Goal: Task Accomplishment & Management: Use online tool/utility

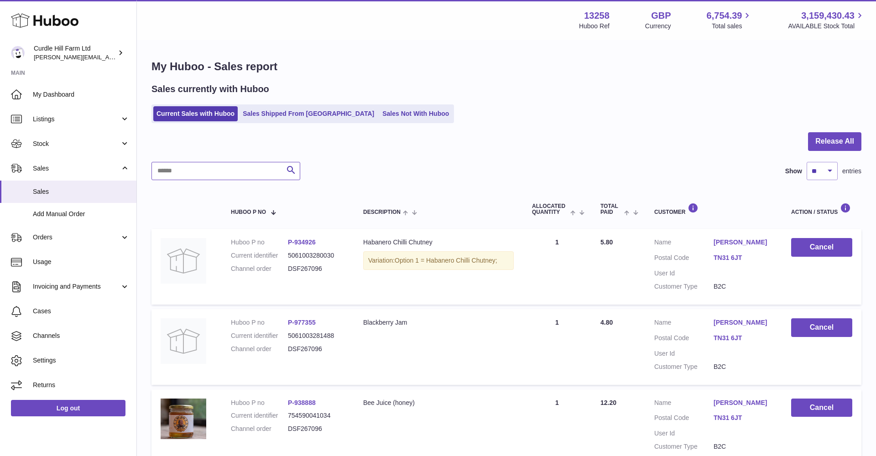
click at [230, 171] on input "text" at bounding box center [226, 171] width 149 height 18
paste input "*********"
type input "*********"
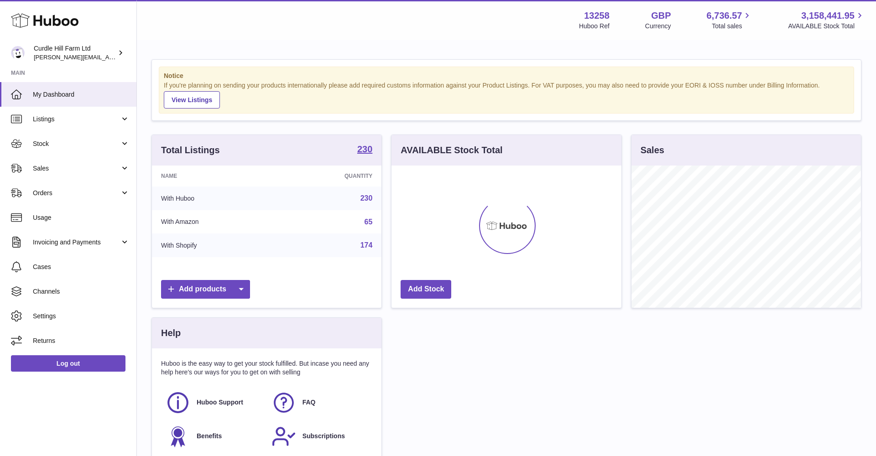
scroll to position [142, 230]
click at [52, 198] on link "Orders" at bounding box center [68, 193] width 136 height 25
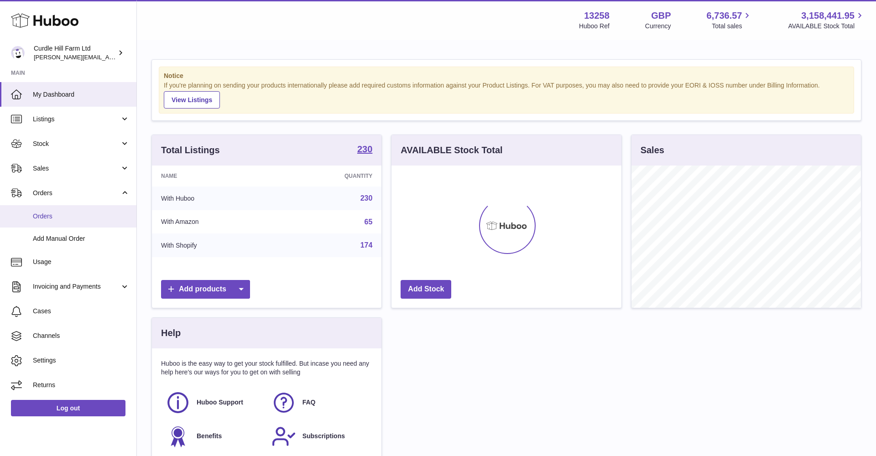
click at [55, 217] on span "Orders" at bounding box center [81, 216] width 97 height 9
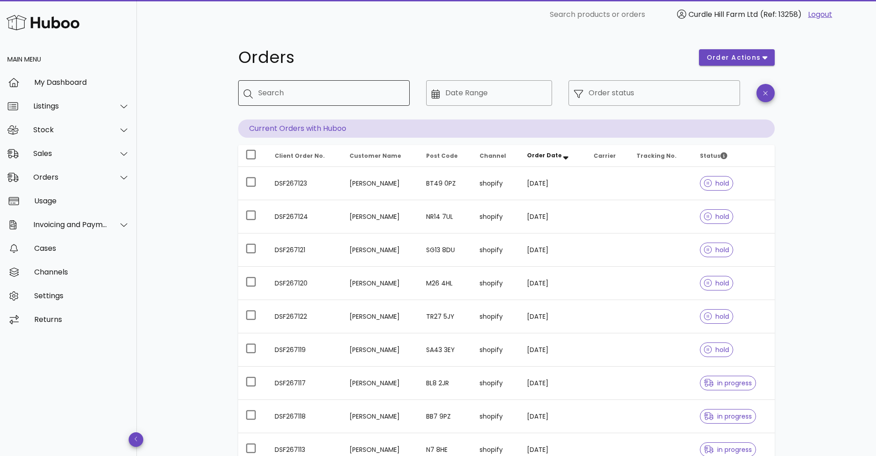
click at [284, 97] on input "Search" at bounding box center [330, 93] width 144 height 15
paste input "*********"
type input "*********"
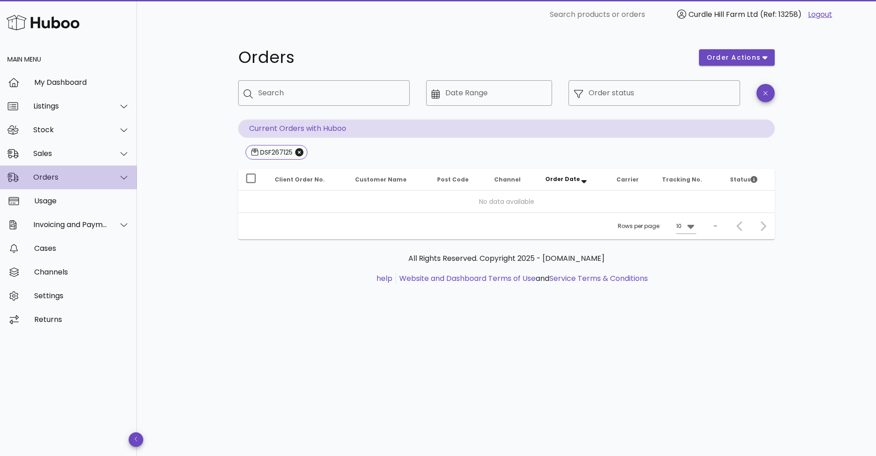
click at [59, 173] on div "Orders" at bounding box center [70, 177] width 74 height 9
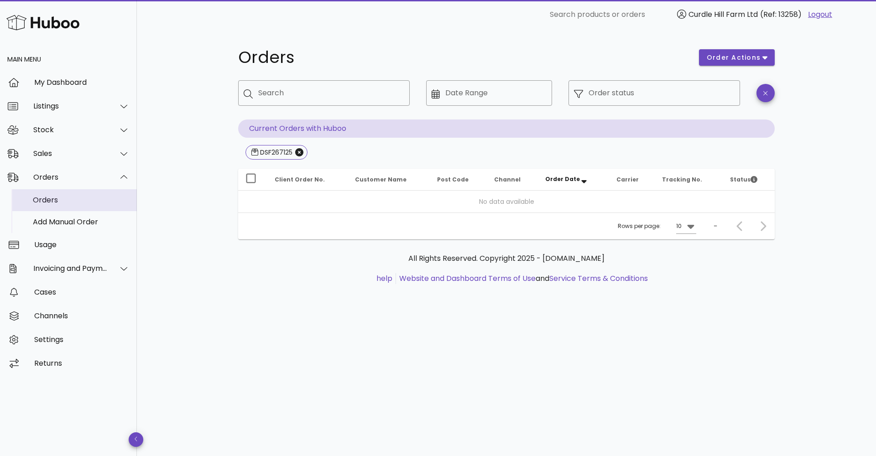
click at [58, 200] on div "Orders" at bounding box center [81, 200] width 97 height 9
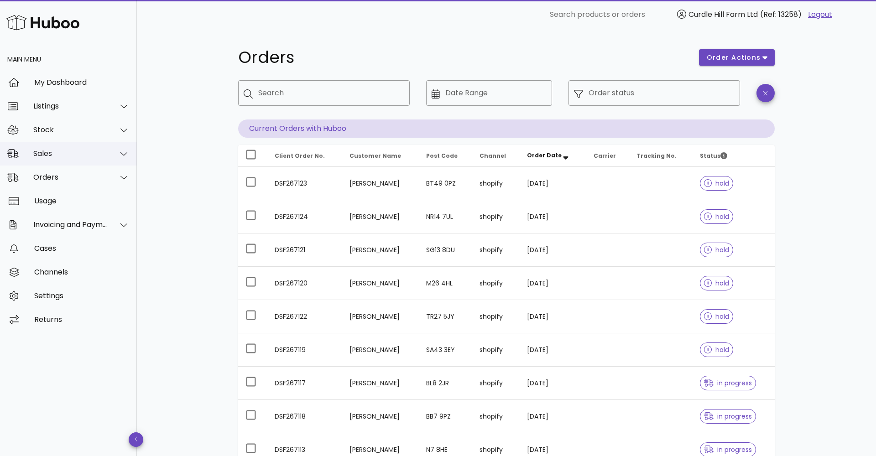
click at [41, 152] on div "Sales" at bounding box center [70, 153] width 74 height 9
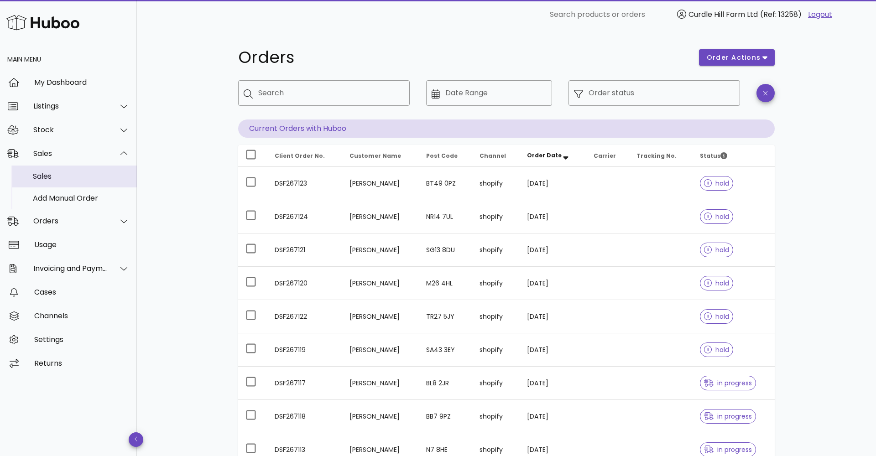
click at [47, 172] on div "Sales" at bounding box center [81, 177] width 97 height 20
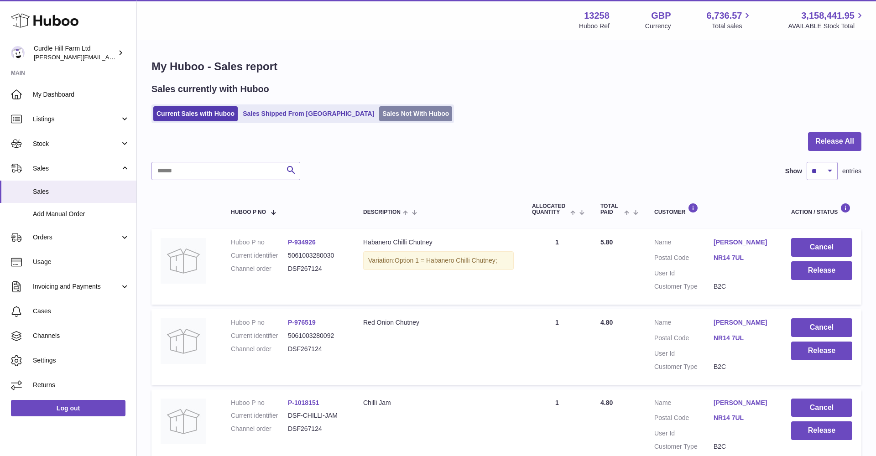
click at [379, 115] on link "Sales Not With Huboo" at bounding box center [415, 113] width 73 height 15
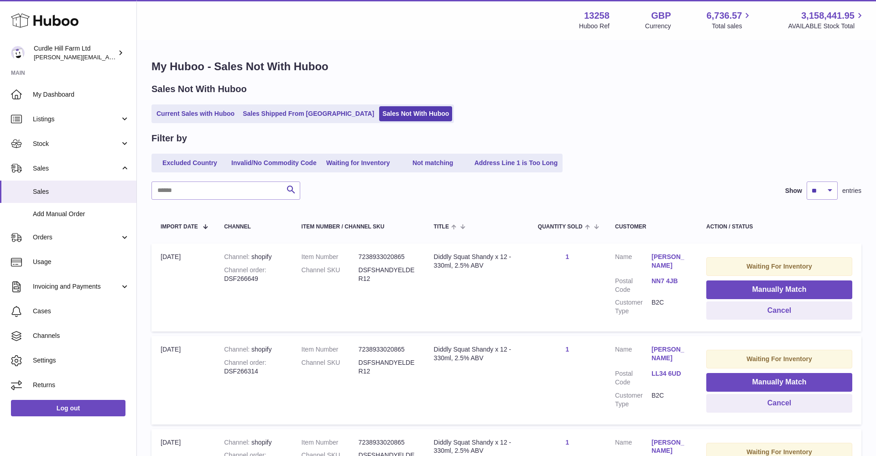
click at [494, 327] on td "Title Diddly Squat Shandy x 12 - 330ml, 2.5% ABV" at bounding box center [477, 288] width 104 height 88
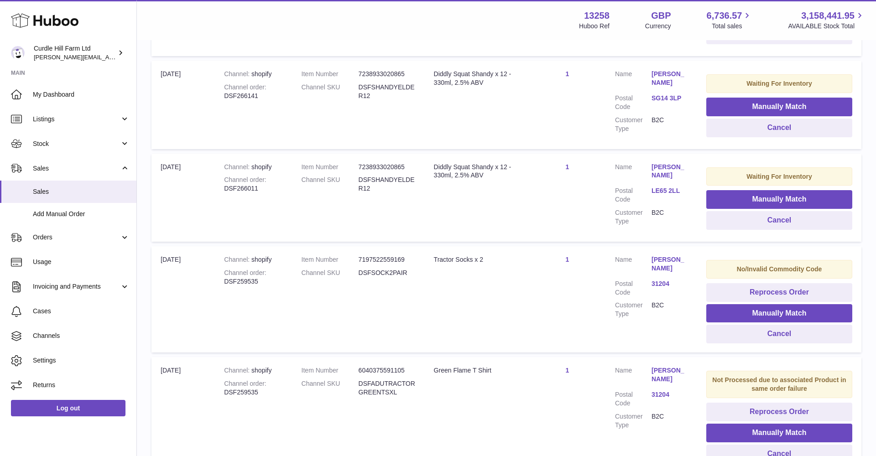
scroll to position [556, 0]
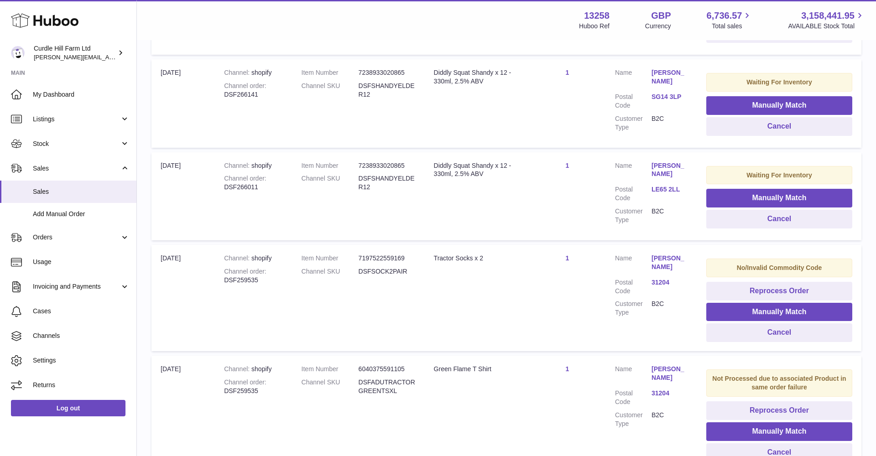
drag, startPoint x: 373, startPoint y: 91, endPoint x: 364, endPoint y: 86, distance: 10.0
click at [373, 91] on td "Item Number 7238933020865 Channel SKU DSFSHANDYELDER12" at bounding box center [359, 103] width 132 height 88
click at [353, 82] on dt "Channel SKU" at bounding box center [330, 90] width 57 height 17
drag, startPoint x: 350, startPoint y: 69, endPoint x: 396, endPoint y: 96, distance: 53.2
click at [396, 96] on td "Item Number 7238933020865 Channel SKU DSFSHANDYELDER12" at bounding box center [359, 103] width 132 height 88
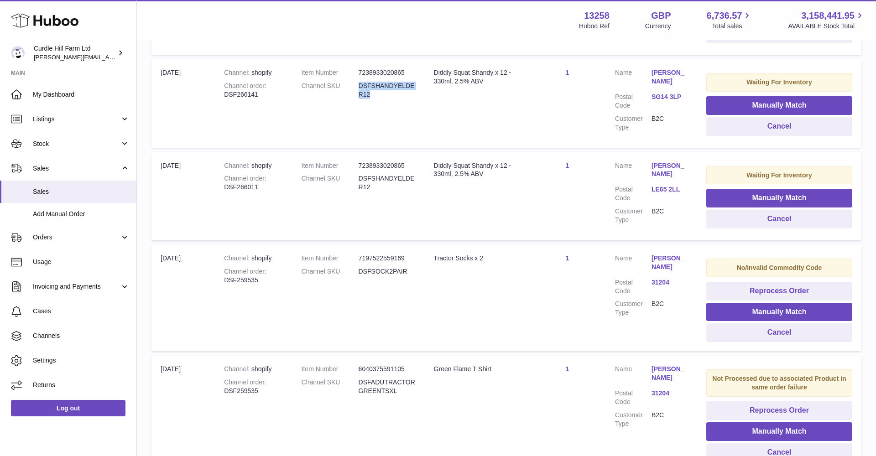
click at [396, 96] on td "Item Number 7238933020865 Channel SKU DSFSHANDYELDER12" at bounding box center [359, 103] width 132 height 88
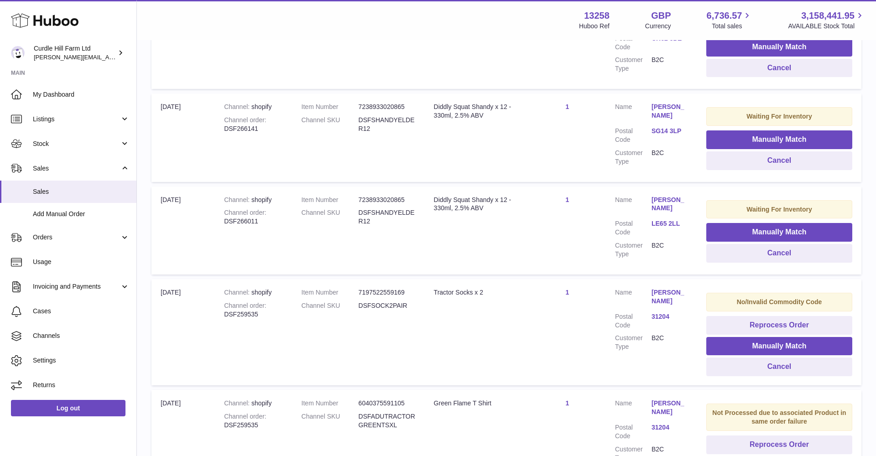
scroll to position [508, 0]
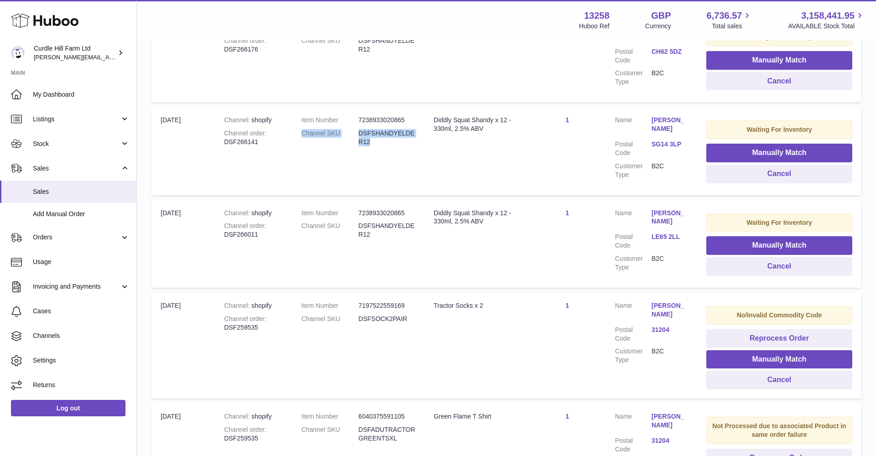
drag, startPoint x: 296, startPoint y: 120, endPoint x: 370, endPoint y: 131, distance: 75.3
click at [370, 131] on td "Item Number 7238933020865 Channel SKU DSFSHANDYELDER12" at bounding box center [359, 151] width 132 height 88
click at [742, 144] on button "Manually Match" at bounding box center [780, 153] width 146 height 19
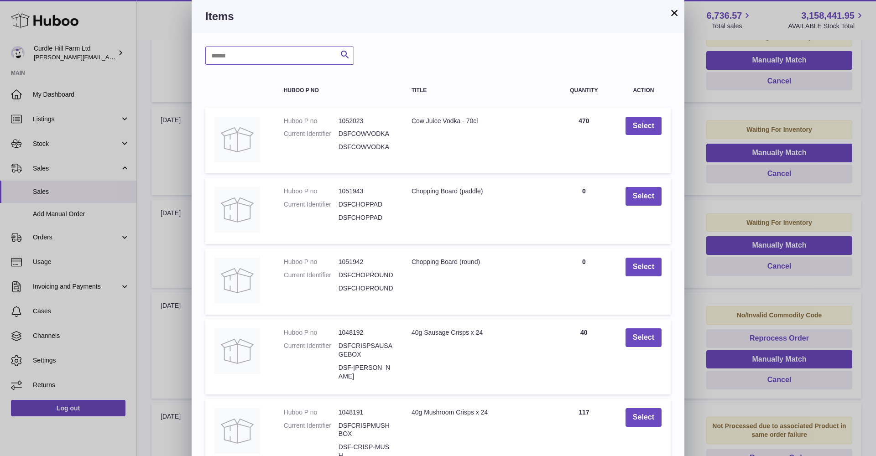
click at [264, 53] on input "text" at bounding box center [279, 56] width 149 height 18
type input "**********"
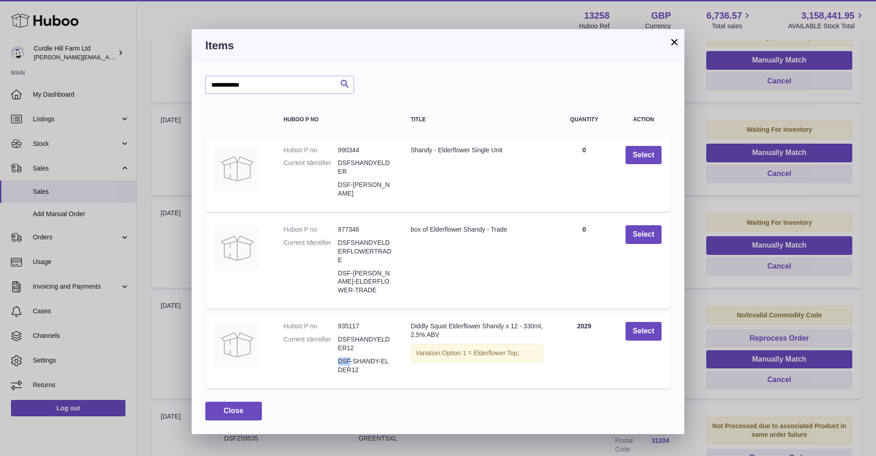
drag, startPoint x: 337, startPoint y: 355, endPoint x: 371, endPoint y: 362, distance: 34.5
click at [358, 359] on dl "Huboo P no 935117 Current Identifier DSFSHANDYELDER12 DSF-SHANDY-ELDER12" at bounding box center [337, 350] width 109 height 57
drag, startPoint x: 371, startPoint y: 362, endPoint x: 377, endPoint y: 365, distance: 6.3
click at [371, 362] on dd "DSF-SHANDY-ELDER12" at bounding box center [365, 365] width 54 height 17
click at [671, 47] on button "×" at bounding box center [674, 42] width 11 height 11
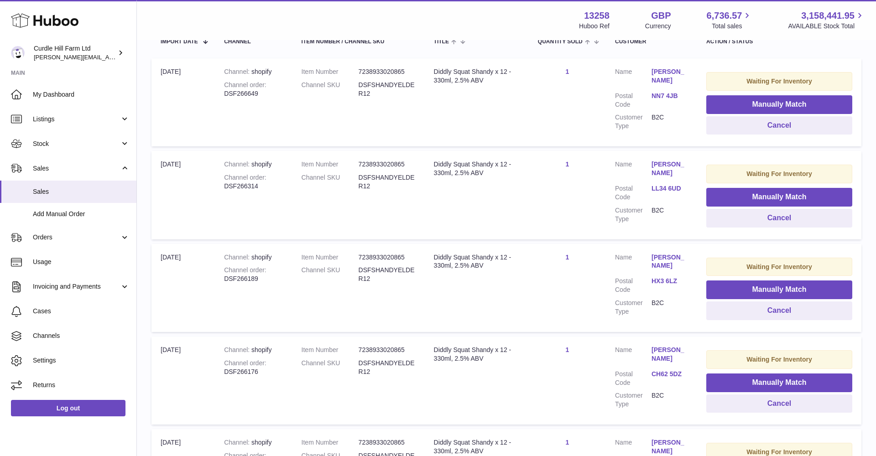
scroll to position [186, 0]
